Goal: Task Accomplishment & Management: Use online tool/utility

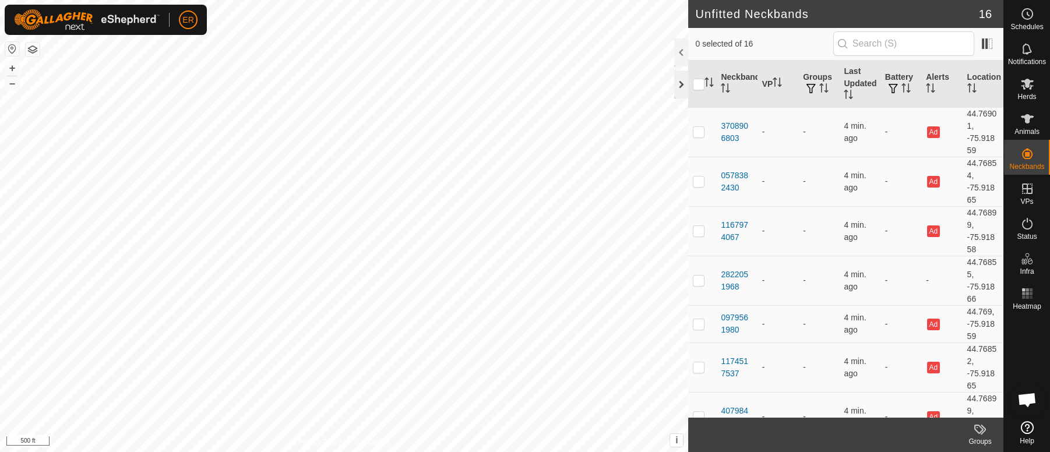
scroll to position [9675, 0]
click at [14, 64] on button "+" at bounding box center [12, 68] width 14 height 14
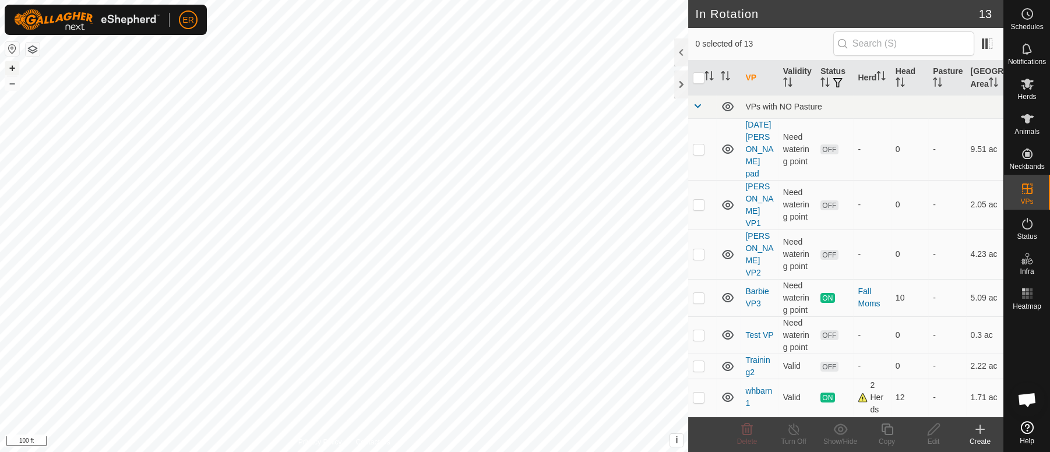
checkbox input "true"
checkbox input "false"
